Goal: Transaction & Acquisition: Purchase product/service

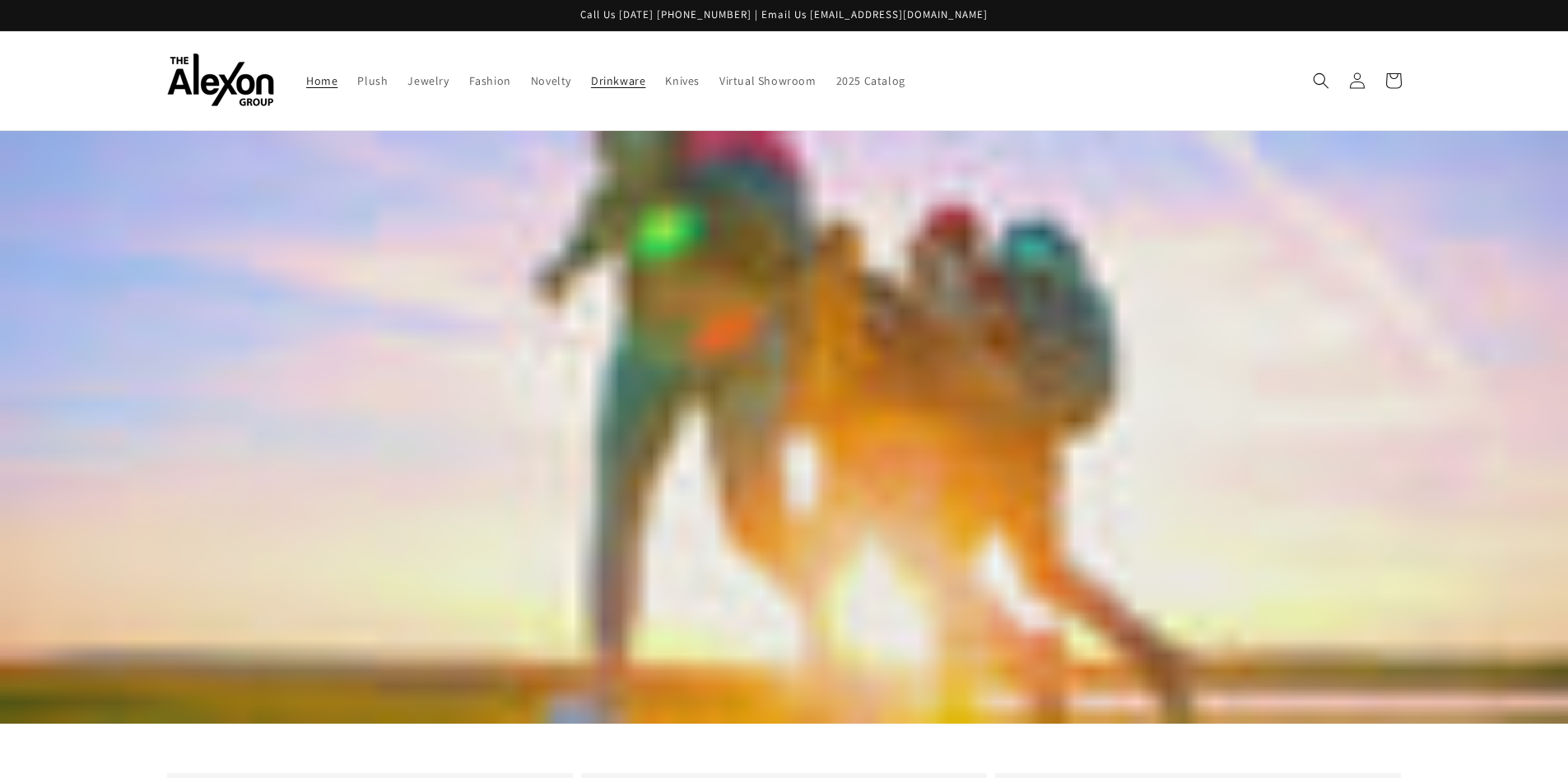
click at [593, 79] on span "Drinkware" at bounding box center [618, 80] width 54 height 15
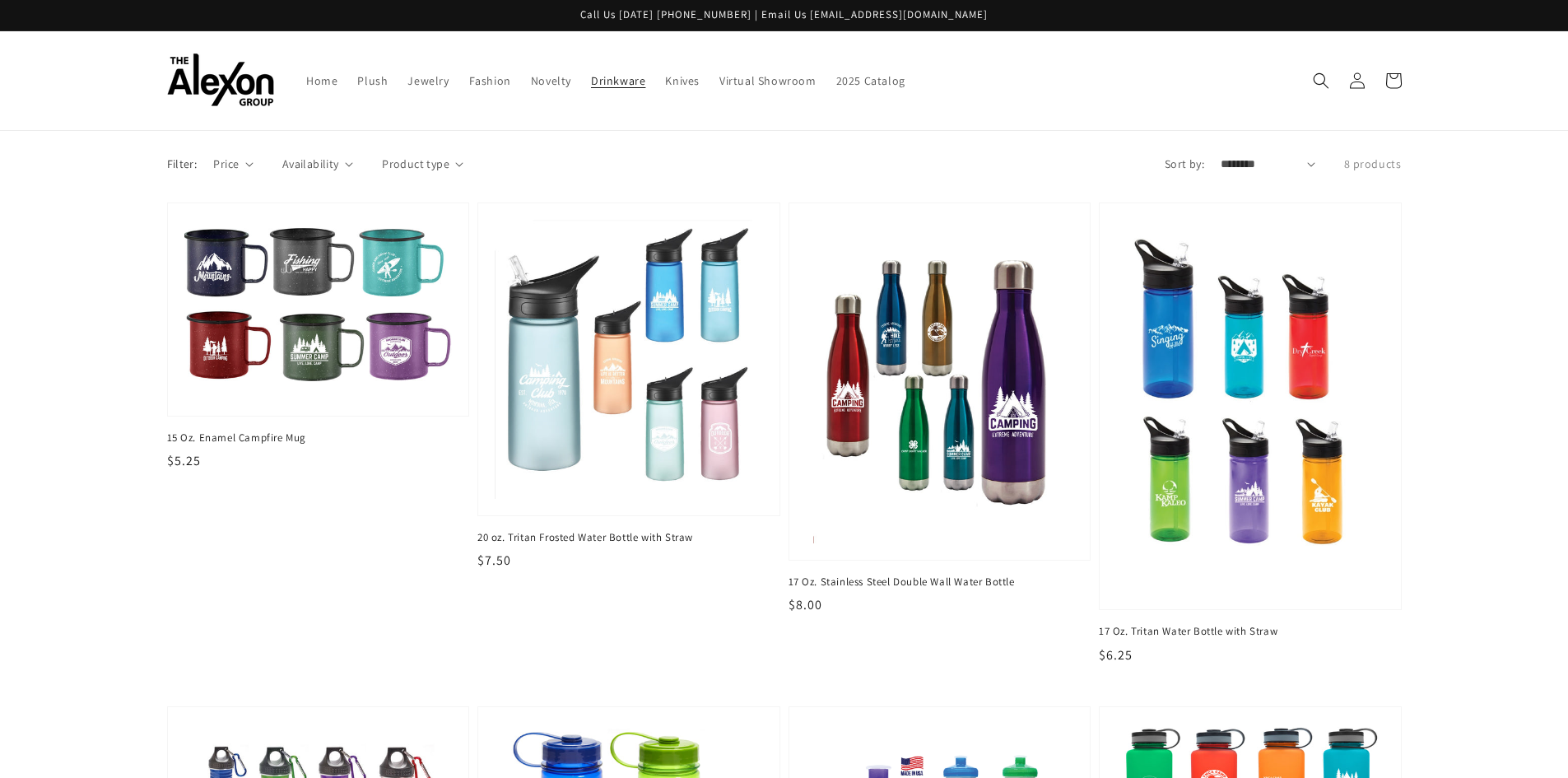
drag, startPoint x: 634, startPoint y: 323, endPoint x: 591, endPoint y: 635, distance: 314.9
click at [591, 635] on li "20 oz. Tritan Frosted Water Bottle with Straw 20 oz. Tritan Frosted Water Bottl…" at bounding box center [625, 455] width 312 height 504
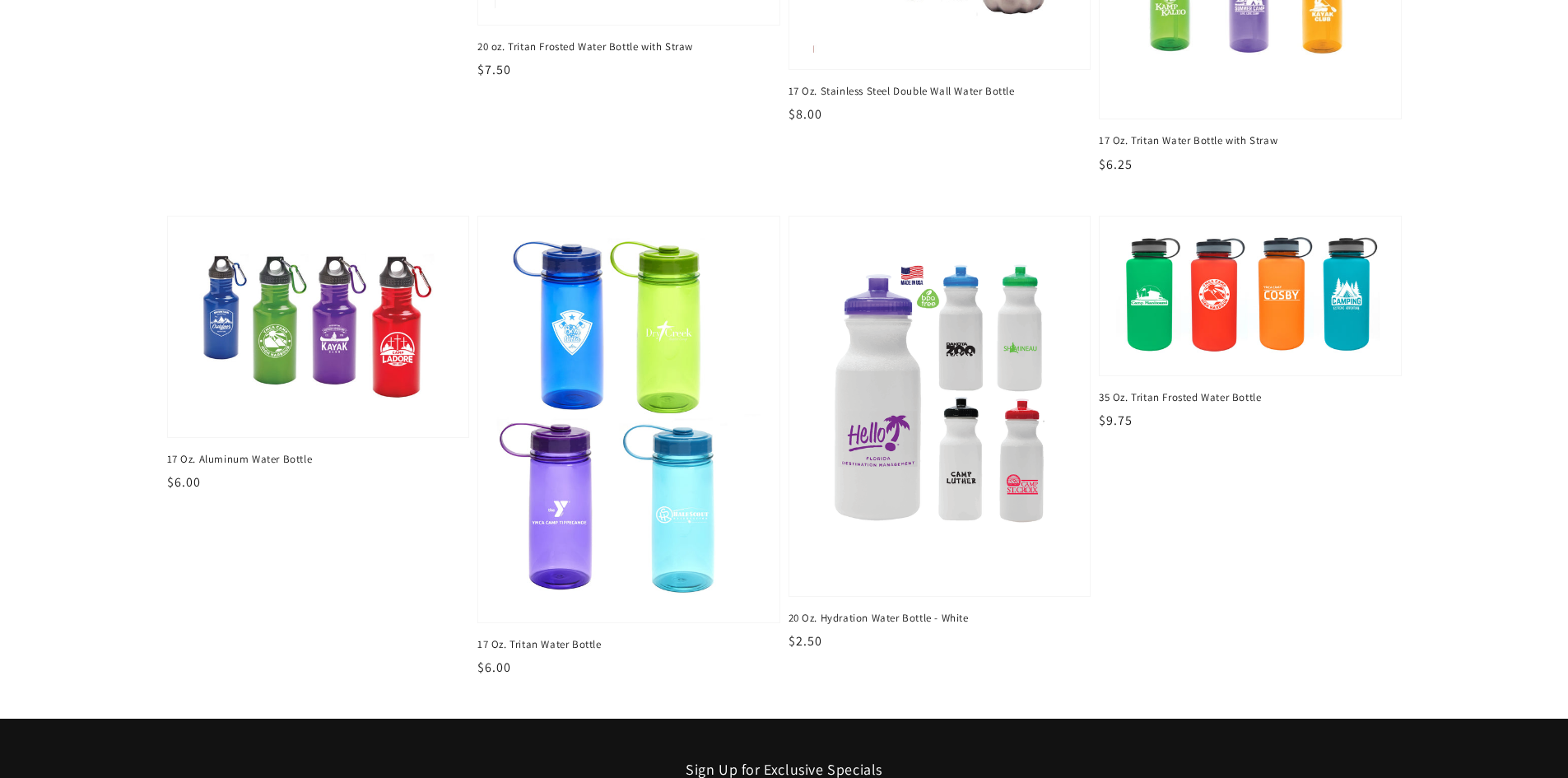
scroll to position [494, 0]
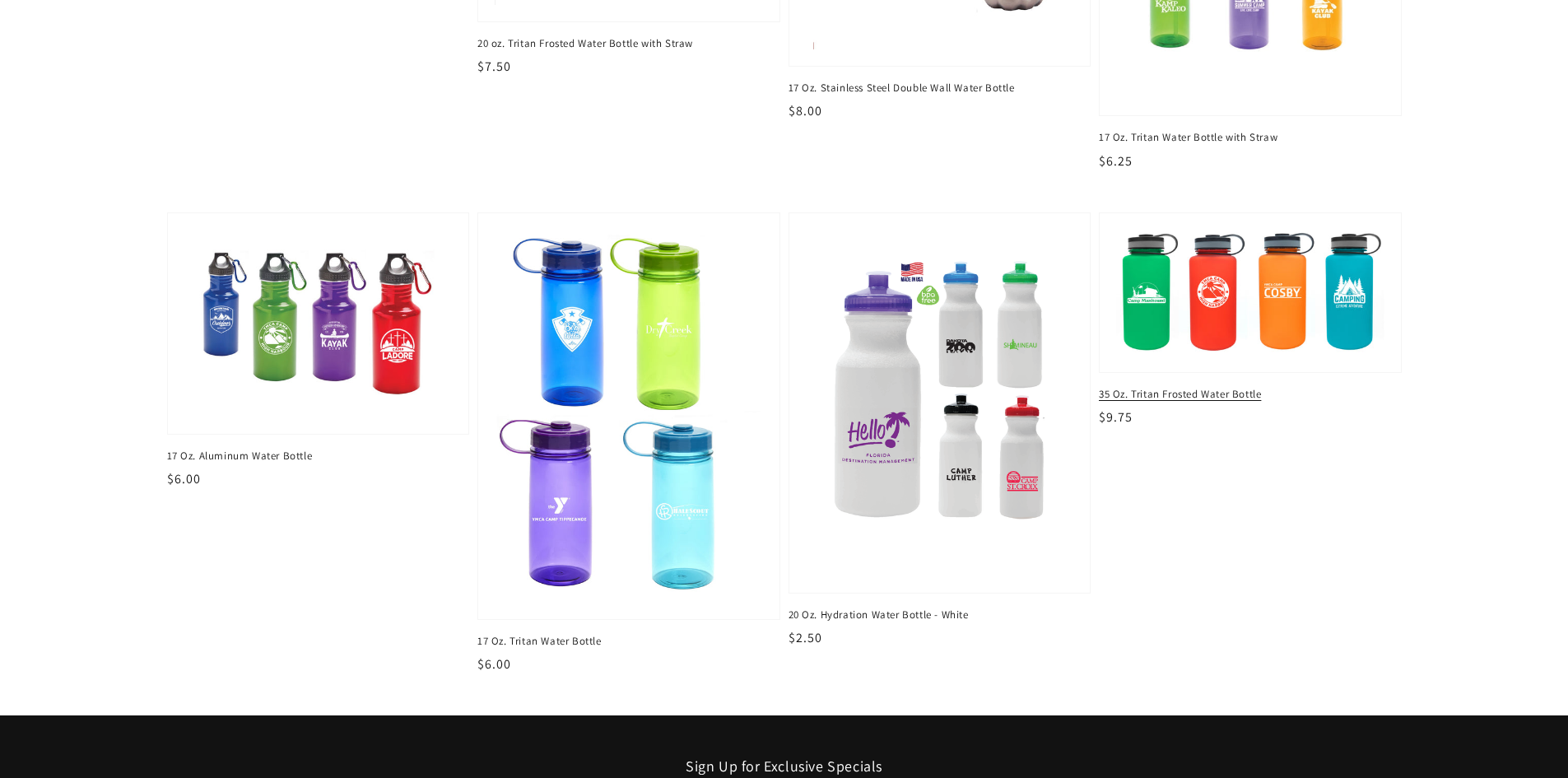
click at [1236, 313] on img at bounding box center [1250, 292] width 276 height 130
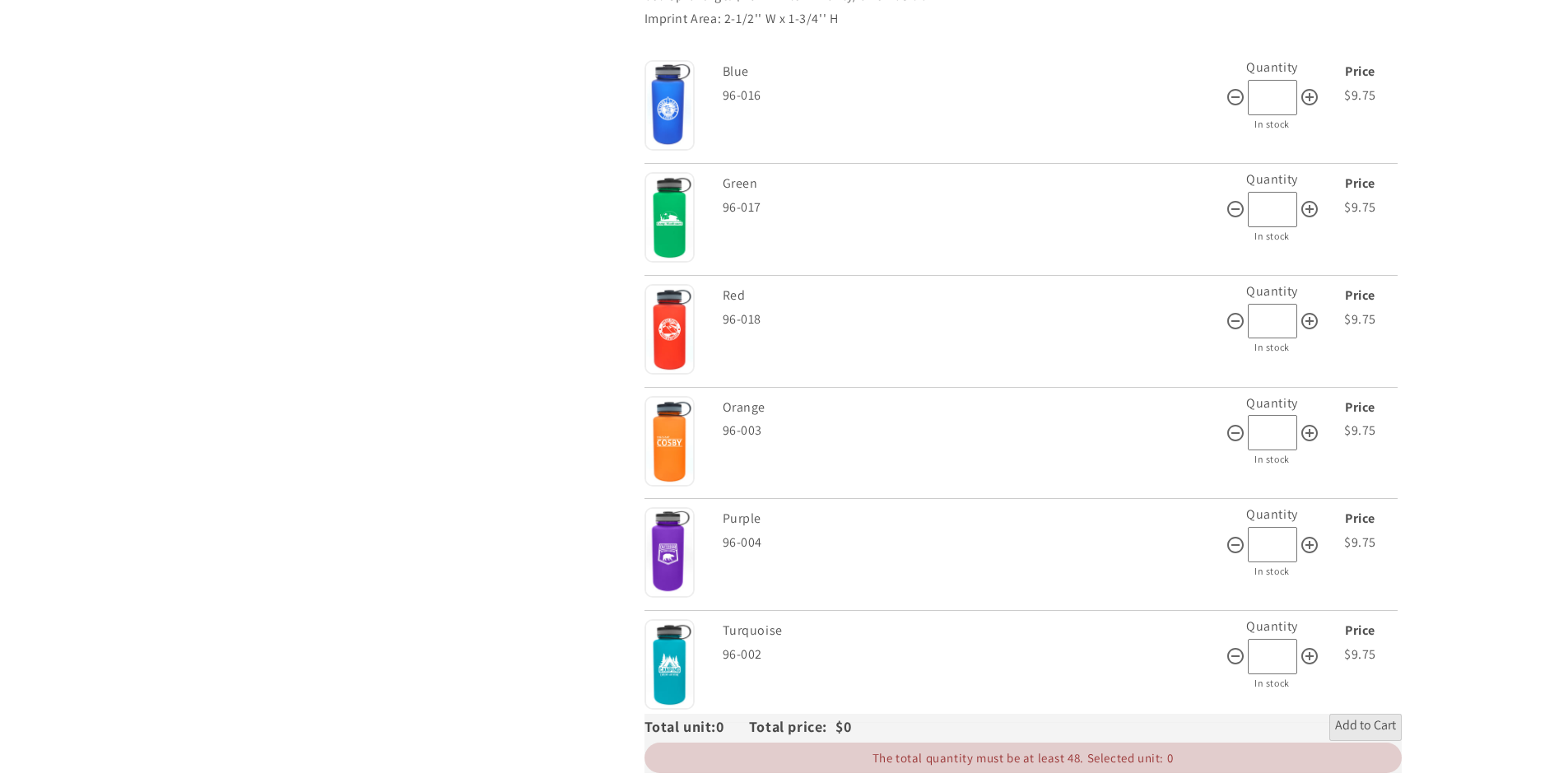
scroll to position [467, 0]
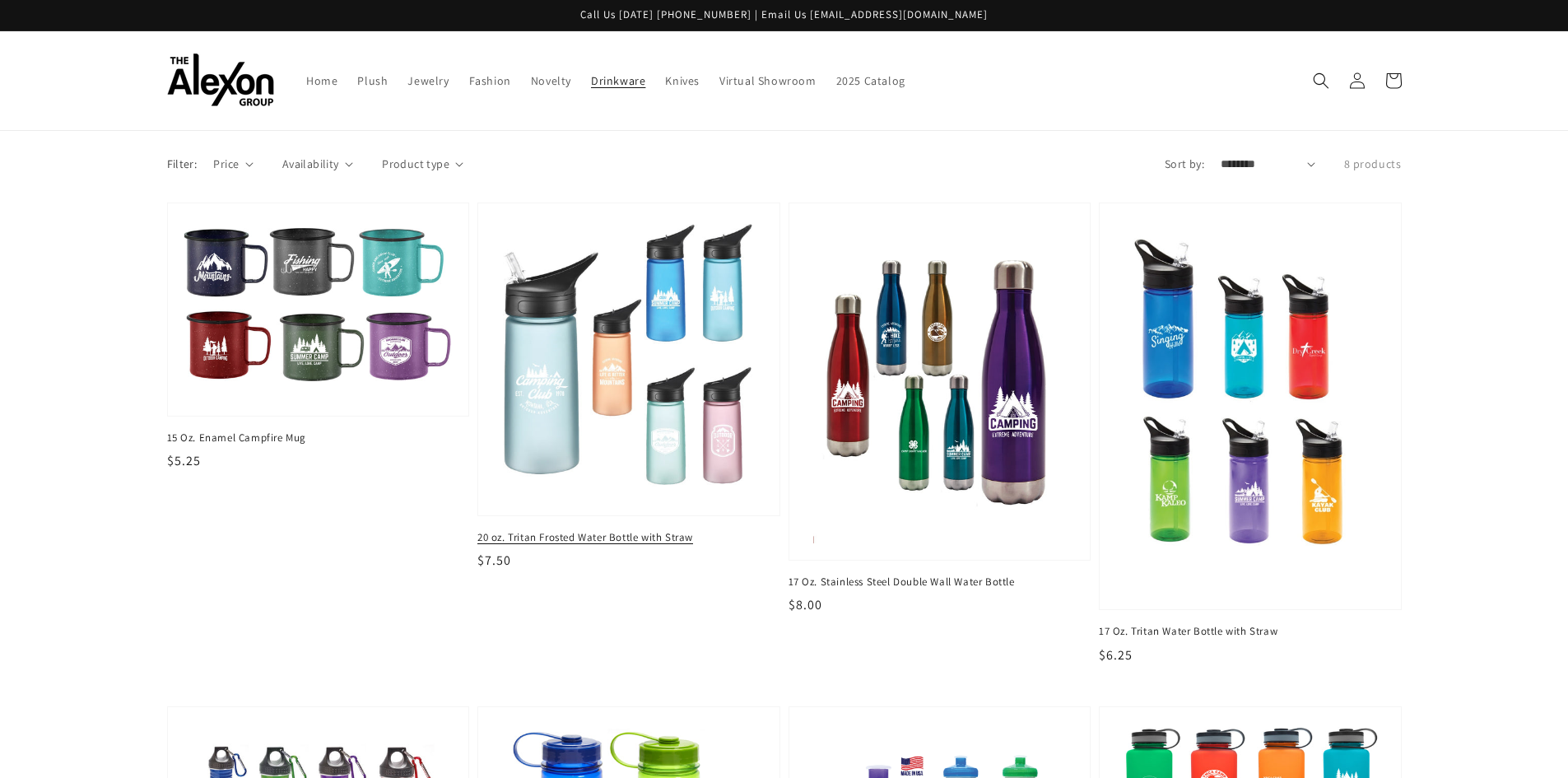
drag, startPoint x: 684, startPoint y: 198, endPoint x: 650, endPoint y: 288, distance: 96.2
click at [670, 216] on div "Filter: Price The highest price is $9.75 Reset $ From $ To Availability" at bounding box center [784, 682] width 1568 height 1054
click at [629, 343] on img at bounding box center [629, 359] width 276 height 288
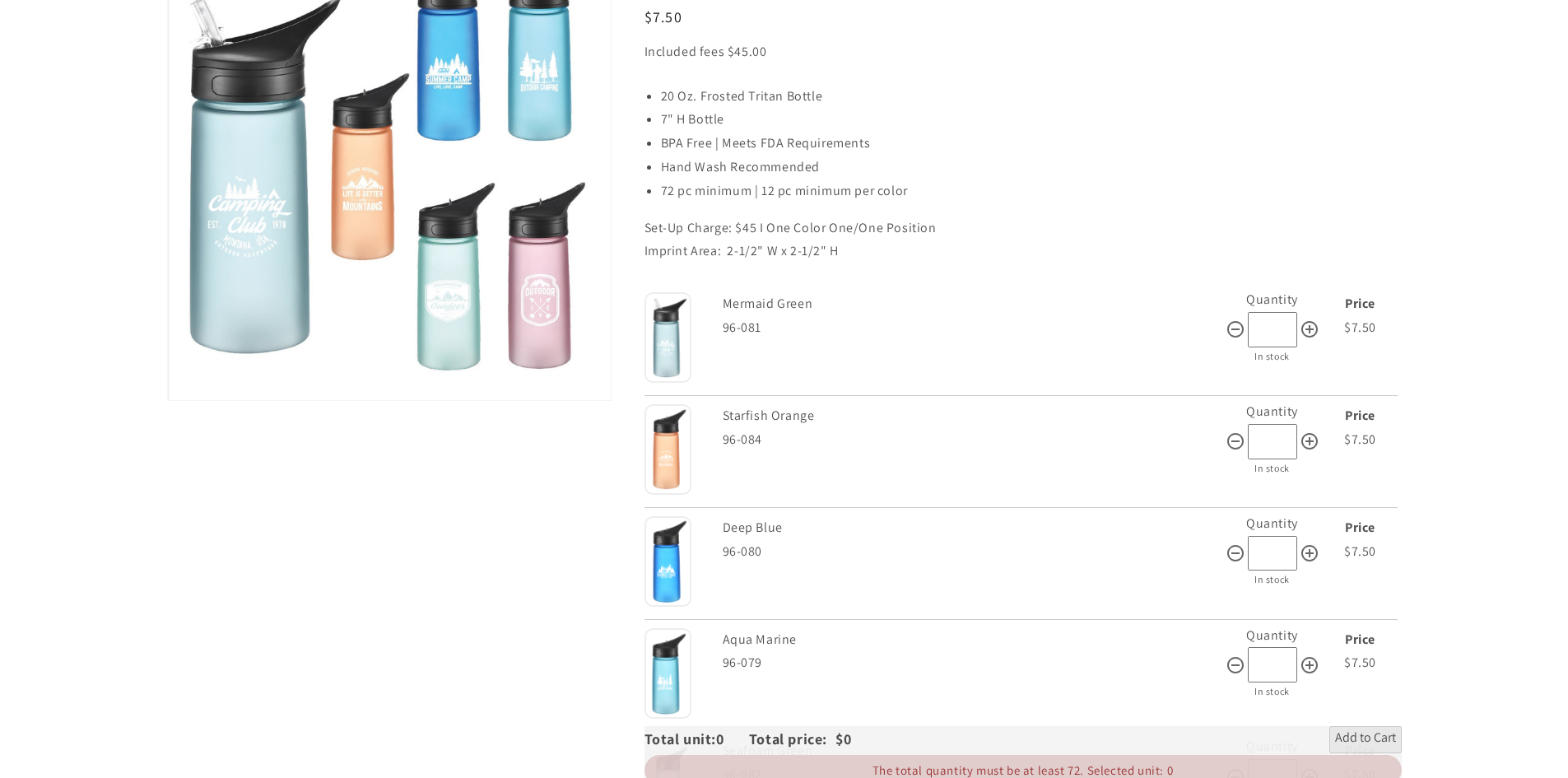
scroll to position [247, 0]
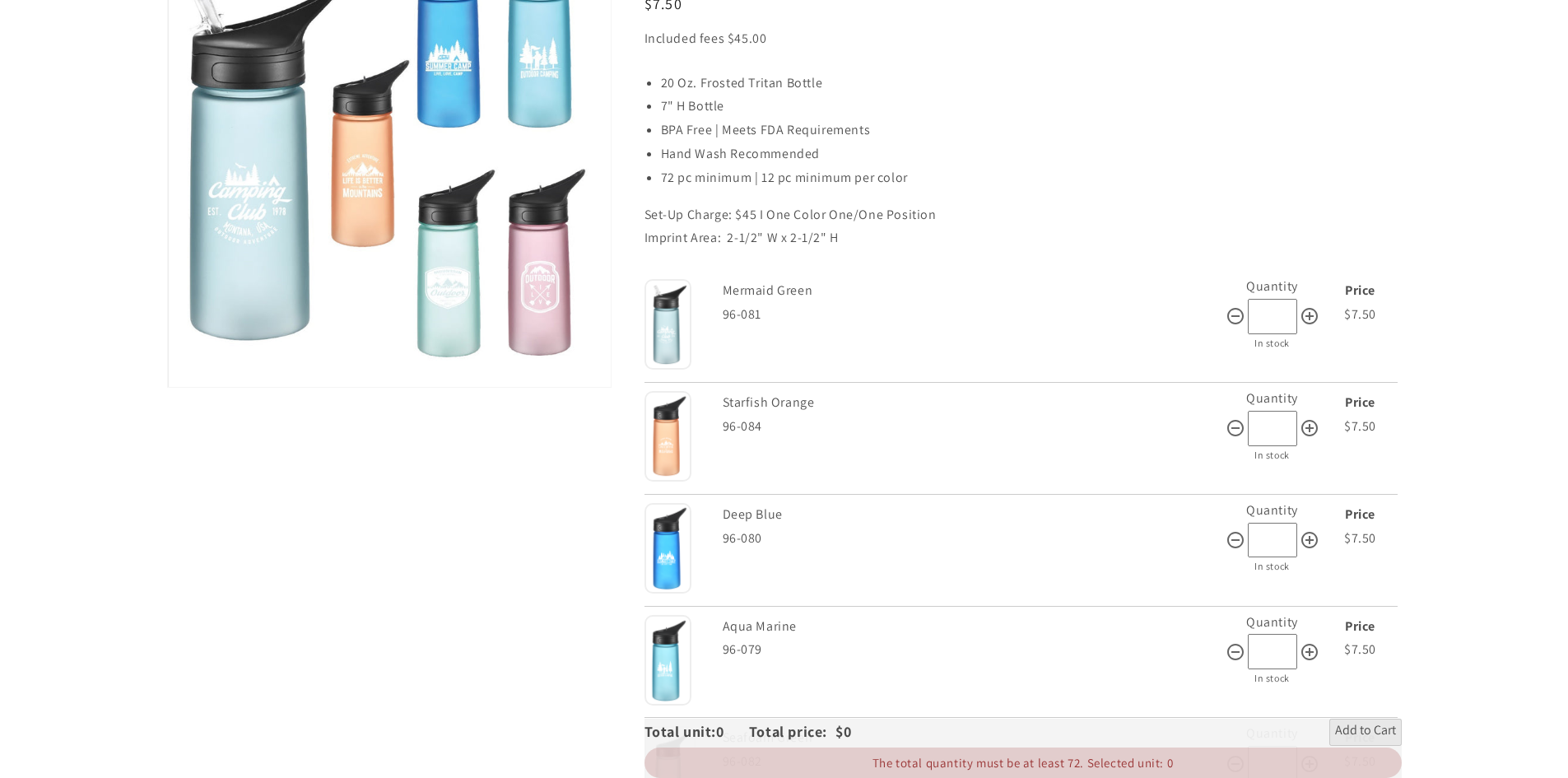
click at [1313, 155] on li "Hand Wash Recommended" at bounding box center [1031, 155] width 741 height 24
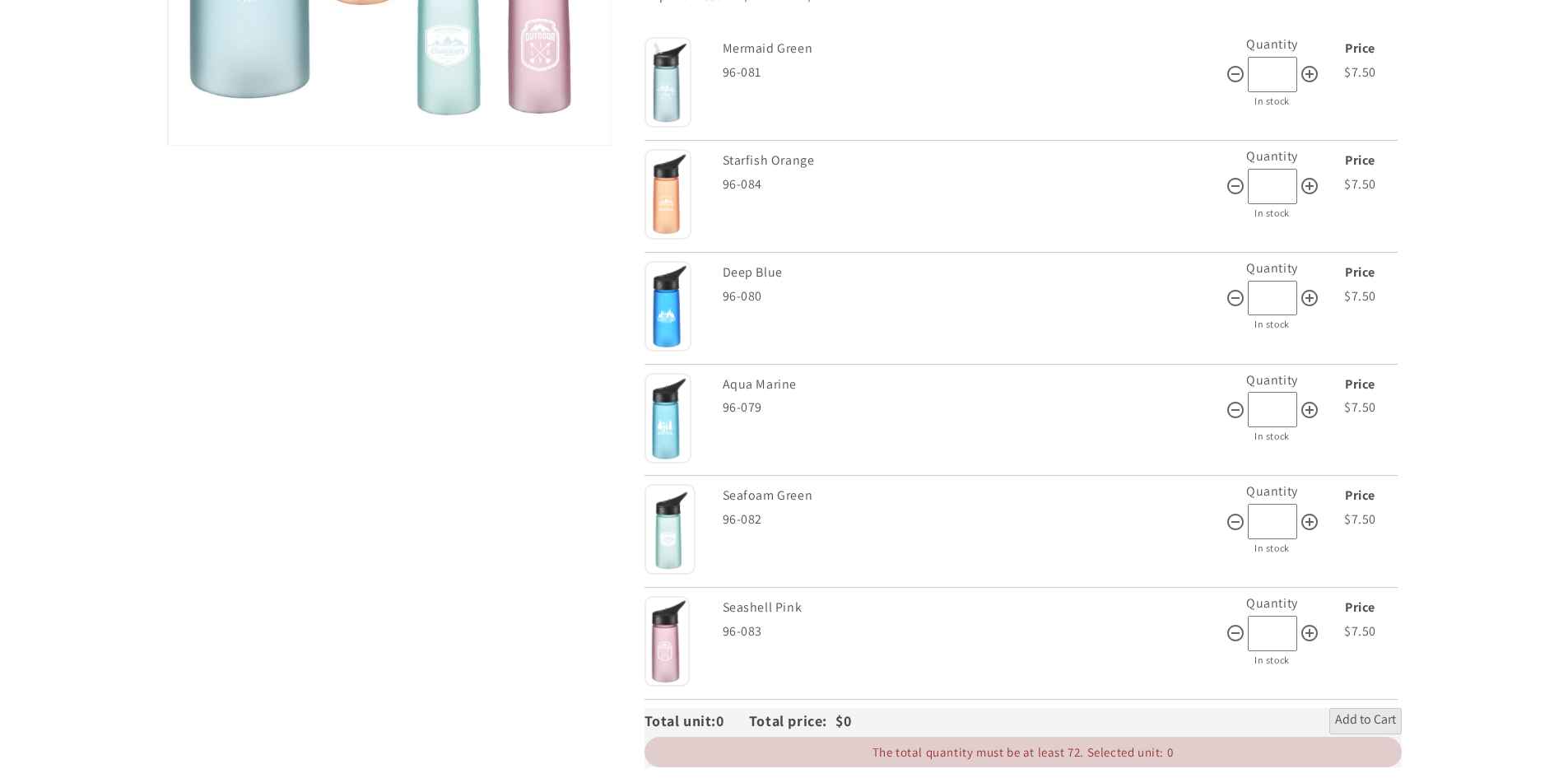
scroll to position [494, 0]
